Goal: Task Accomplishment & Management: Manage account settings

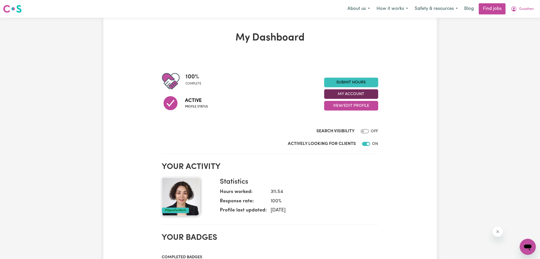
click at [334, 96] on button "My Account" at bounding box center [351, 94] width 54 height 10
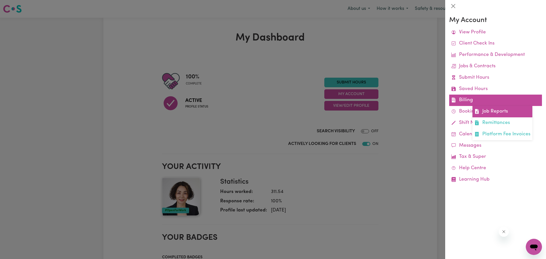
click at [501, 113] on link "Job Reports" at bounding box center [503, 111] width 60 height 11
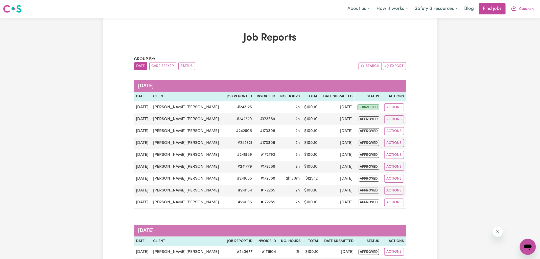
click at [513, 9] on icon "My Account" at bounding box center [514, 9] width 6 height 6
click at [510, 37] on link "Logout" at bounding box center [517, 39] width 40 height 10
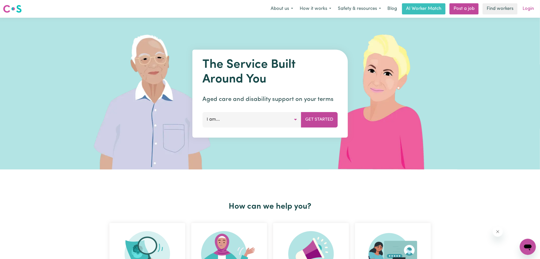
click at [532, 4] on link "Login" at bounding box center [528, 8] width 17 height 11
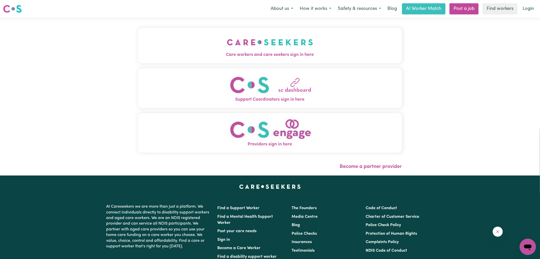
click at [282, 39] on img "Care workers and care seekers sign in here" at bounding box center [270, 42] width 86 height 19
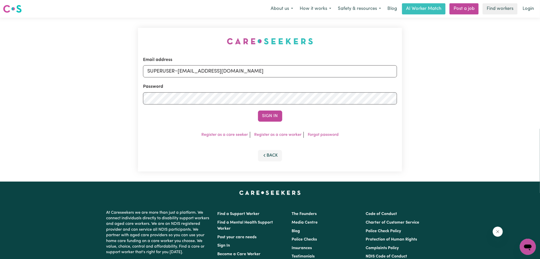
click at [143, 38] on div "Email address SUPERUSER~[EMAIL_ADDRESS][DOMAIN_NAME] Password Sign In Register …" at bounding box center [270, 100] width 270 height 164
drag, startPoint x: 178, startPoint y: 71, endPoint x: 474, endPoint y: 105, distance: 297.8
click at [473, 105] on div "Email address SUPERUSER~[EMAIL_ADDRESS][DOMAIN_NAME] Password Sign In Register …" at bounding box center [270, 100] width 540 height 164
type input "SUPERUSER~[EMAIL_ADDRESS][DOMAIN_NAME]"
click at [258, 111] on button "Sign In" at bounding box center [270, 116] width 24 height 11
